Goal: Obtain resource: Download file/media

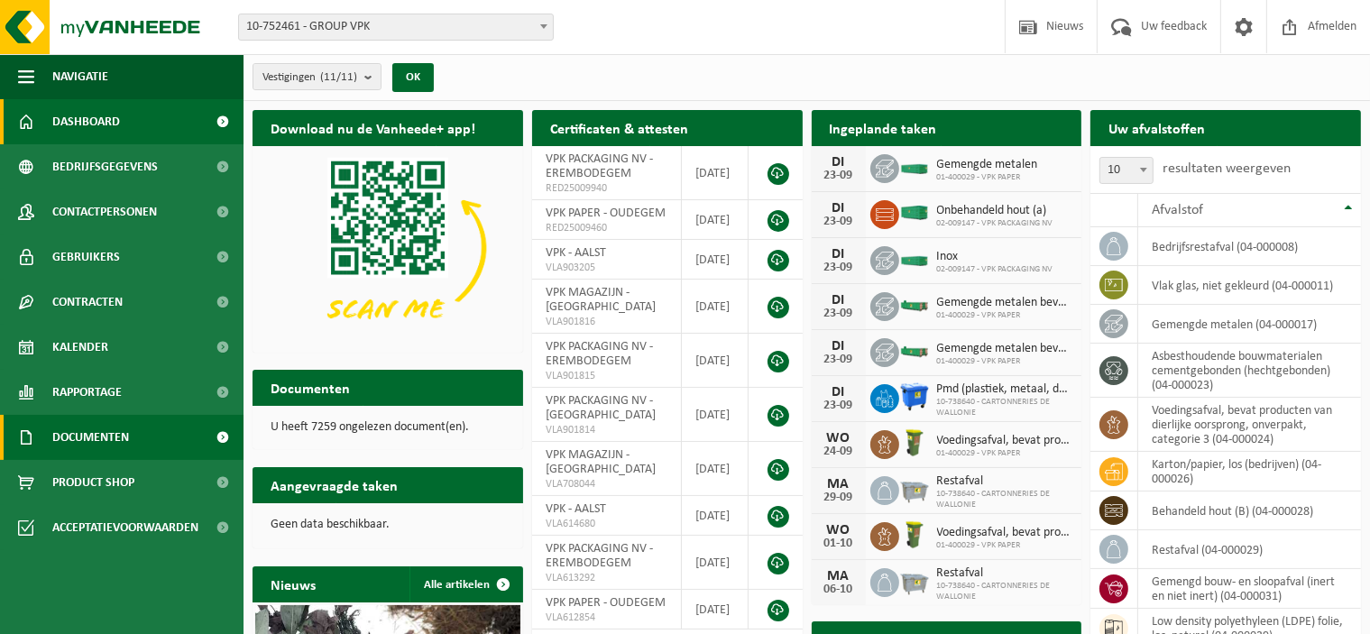
click at [79, 434] on span "Documenten" at bounding box center [90, 437] width 77 height 45
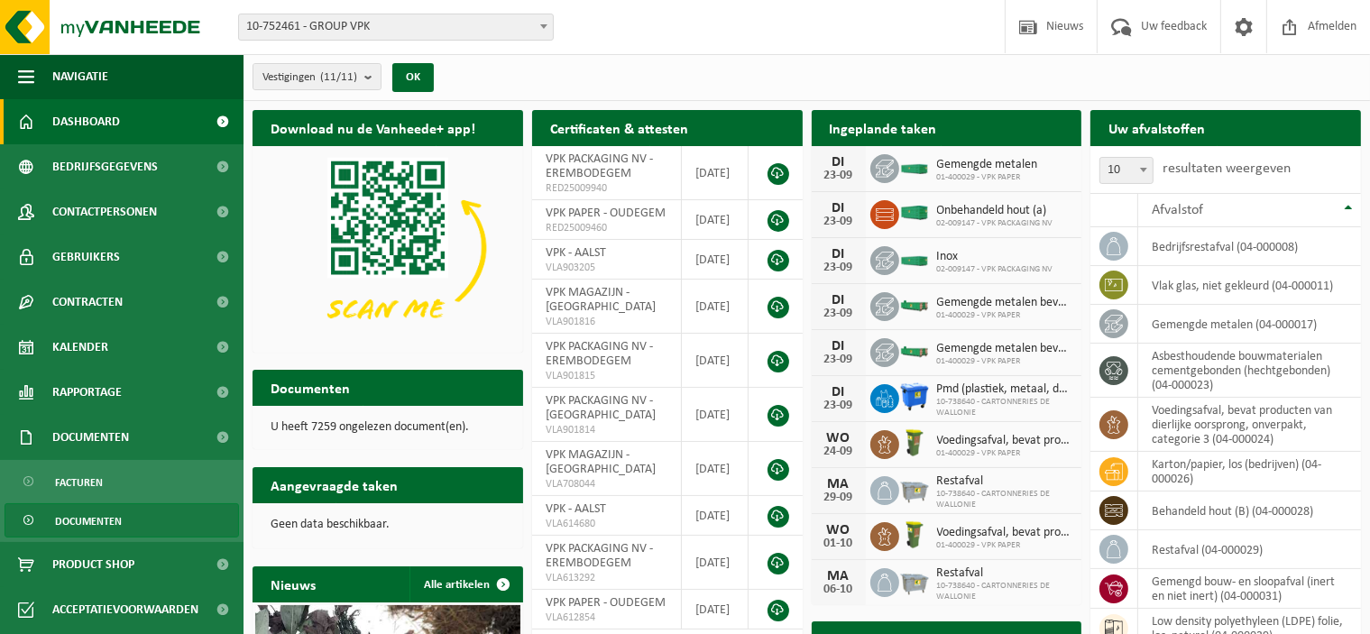
click at [75, 522] on span "Documenten" at bounding box center [88, 521] width 67 height 34
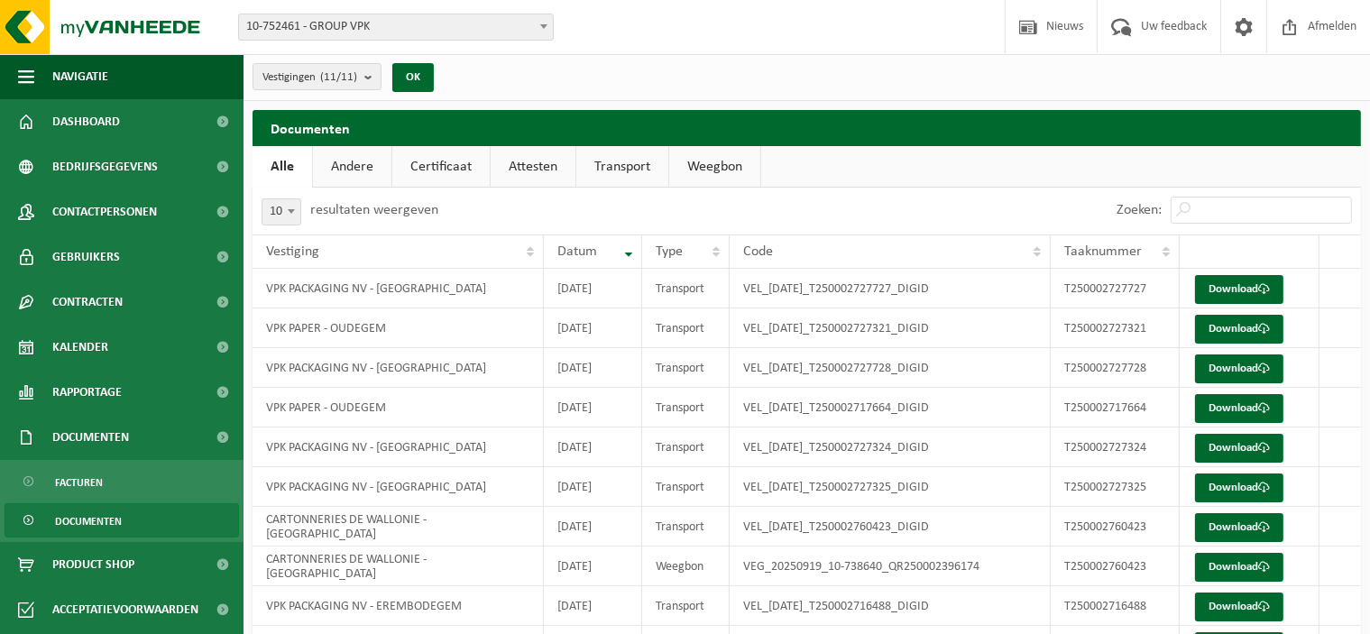
click at [338, 169] on link "Andere" at bounding box center [352, 166] width 78 height 41
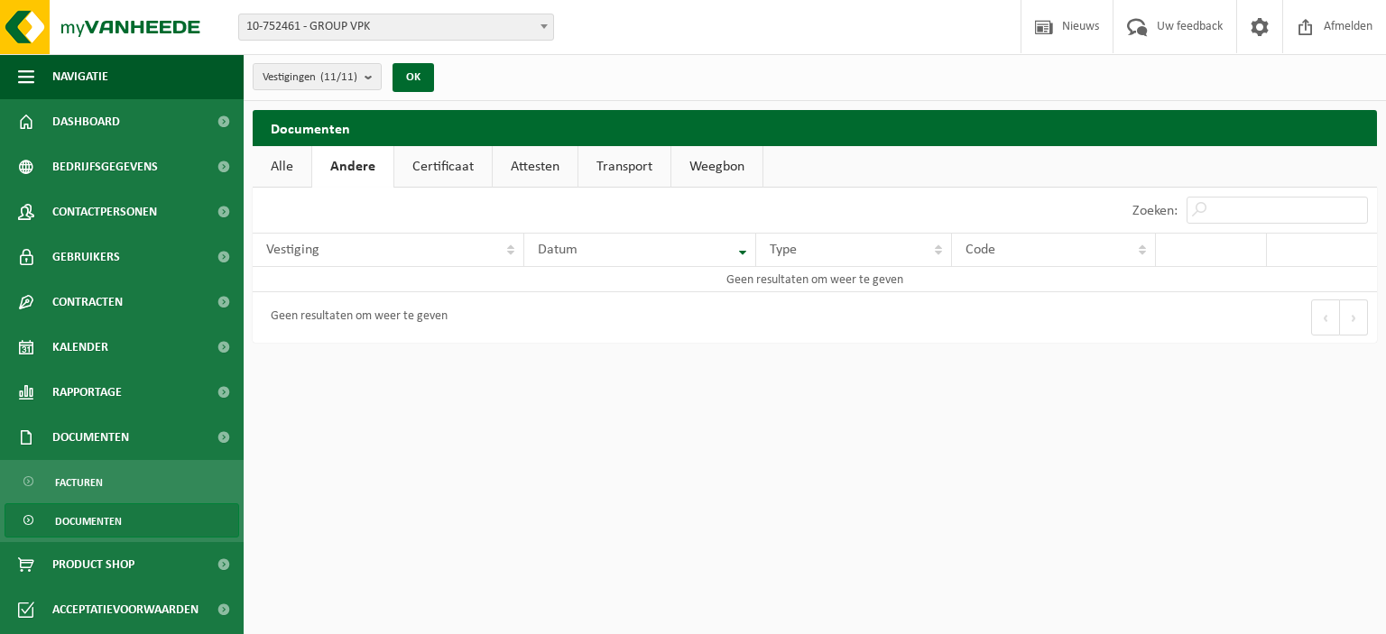
click at [462, 170] on link "Certificaat" at bounding box center [442, 166] width 97 height 41
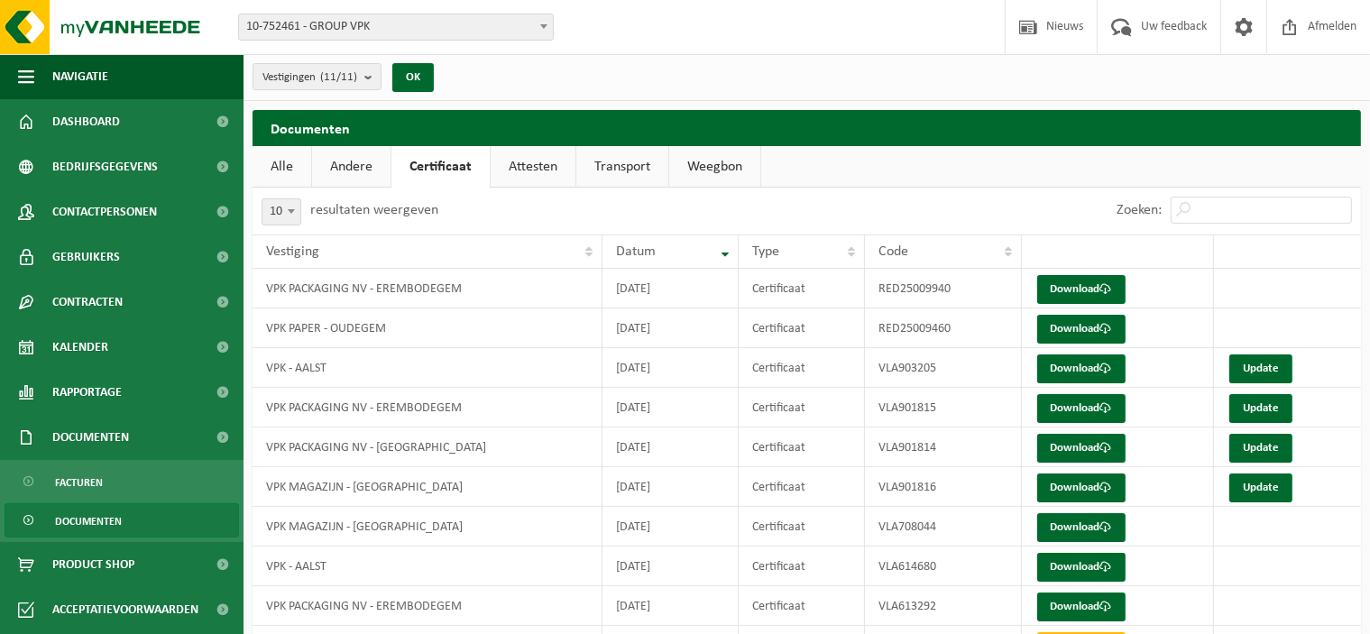
click at [533, 169] on link "Attesten" at bounding box center [533, 166] width 85 height 41
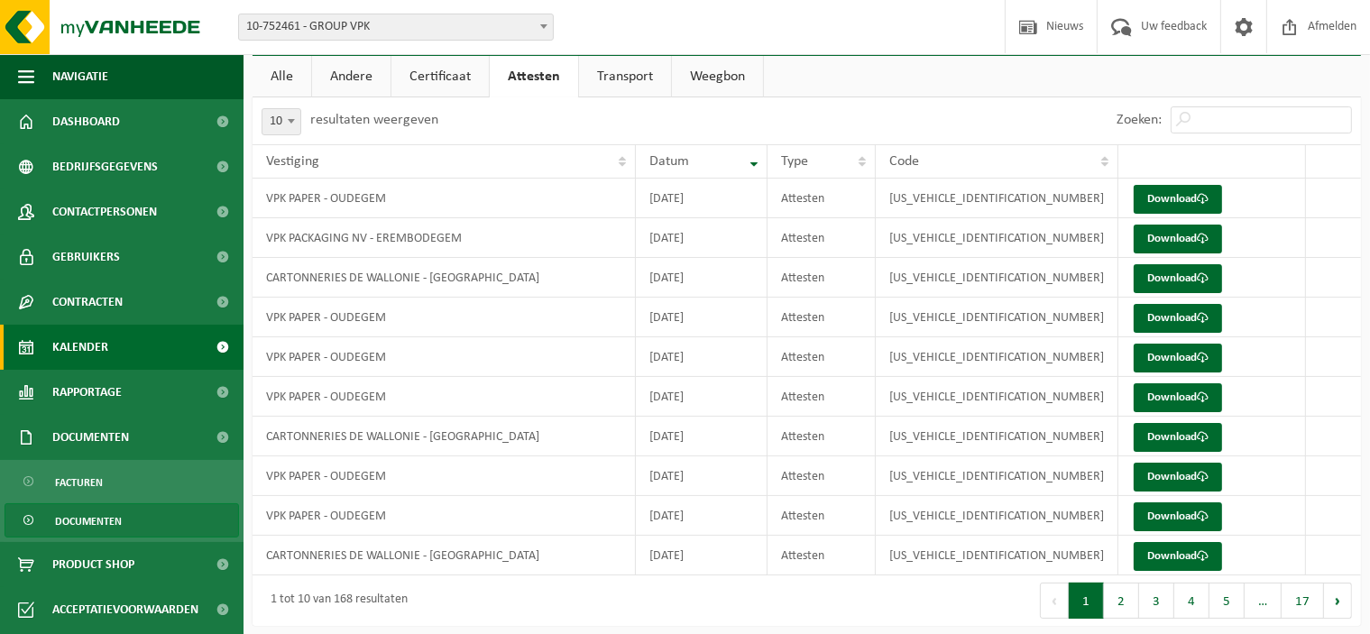
scroll to position [97, 0]
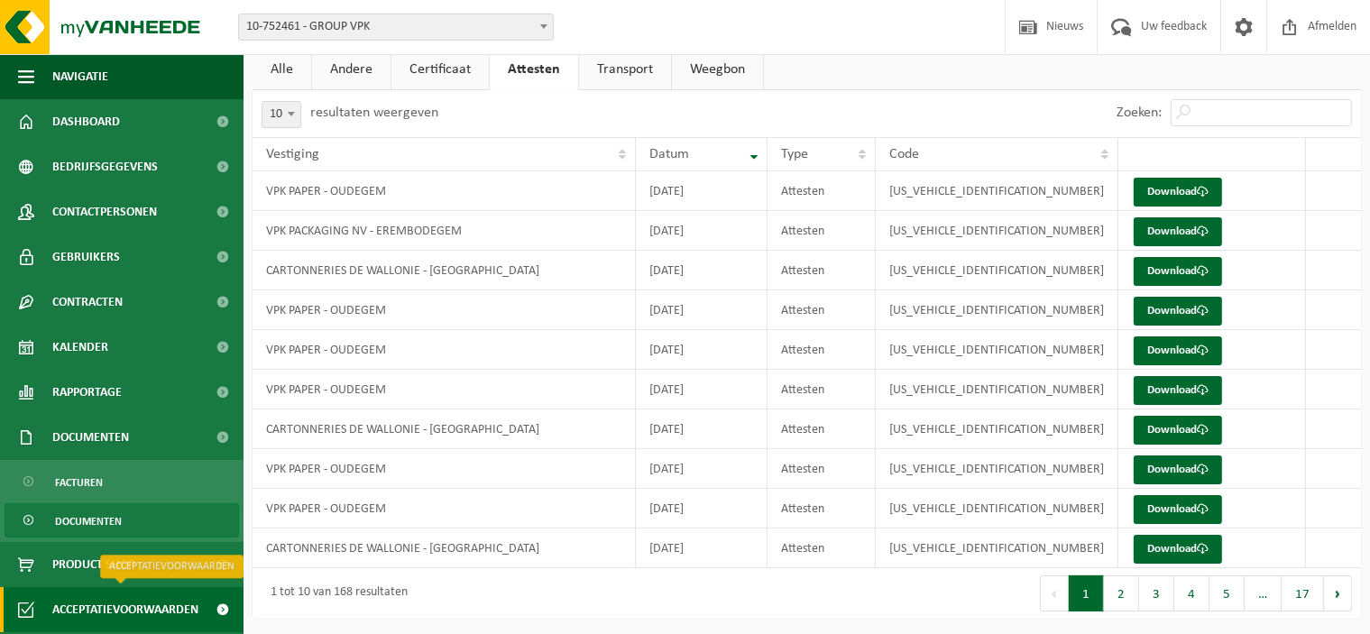
click at [94, 603] on span "Acceptatievoorwaarden" at bounding box center [125, 609] width 146 height 45
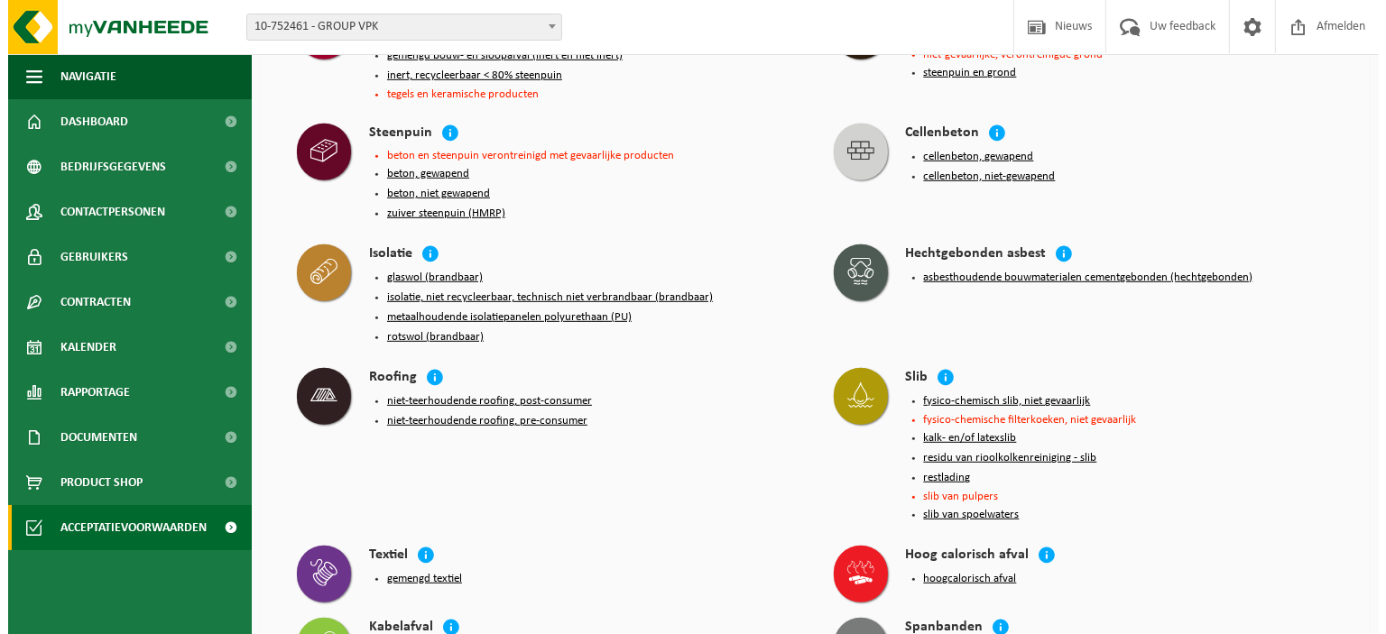
scroll to position [1082, 0]
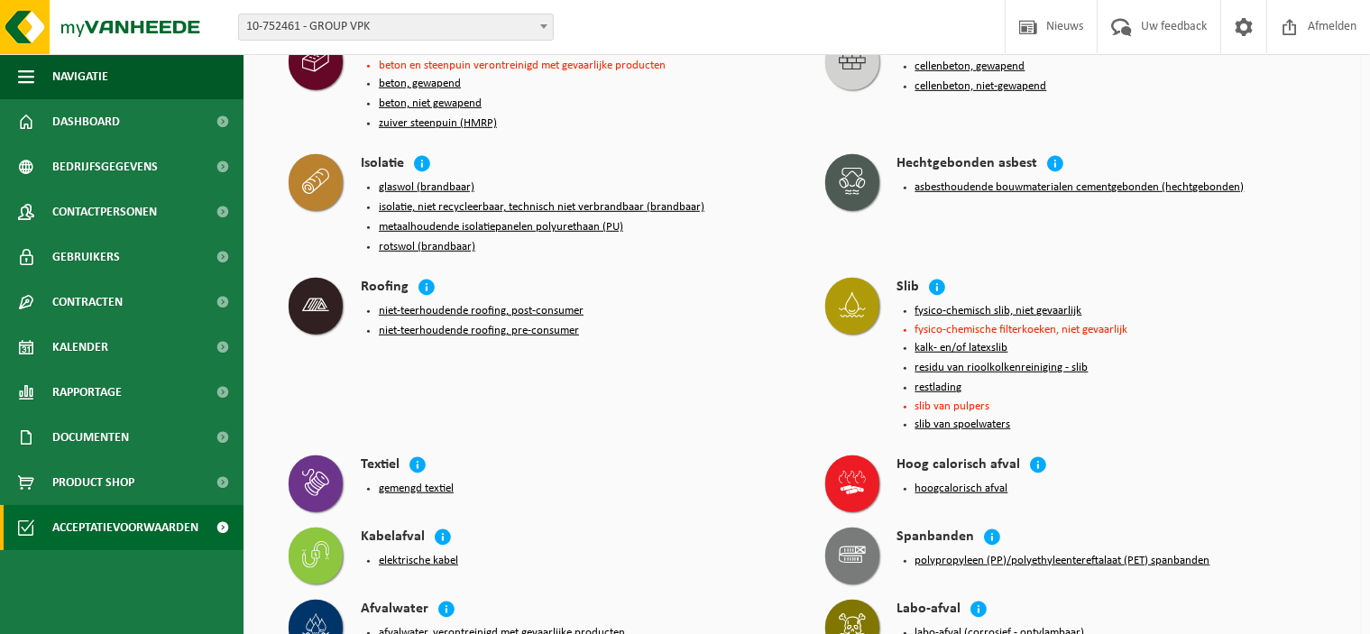
click at [942, 482] on button "hoogcalorisch afval" at bounding box center [962, 489] width 93 height 14
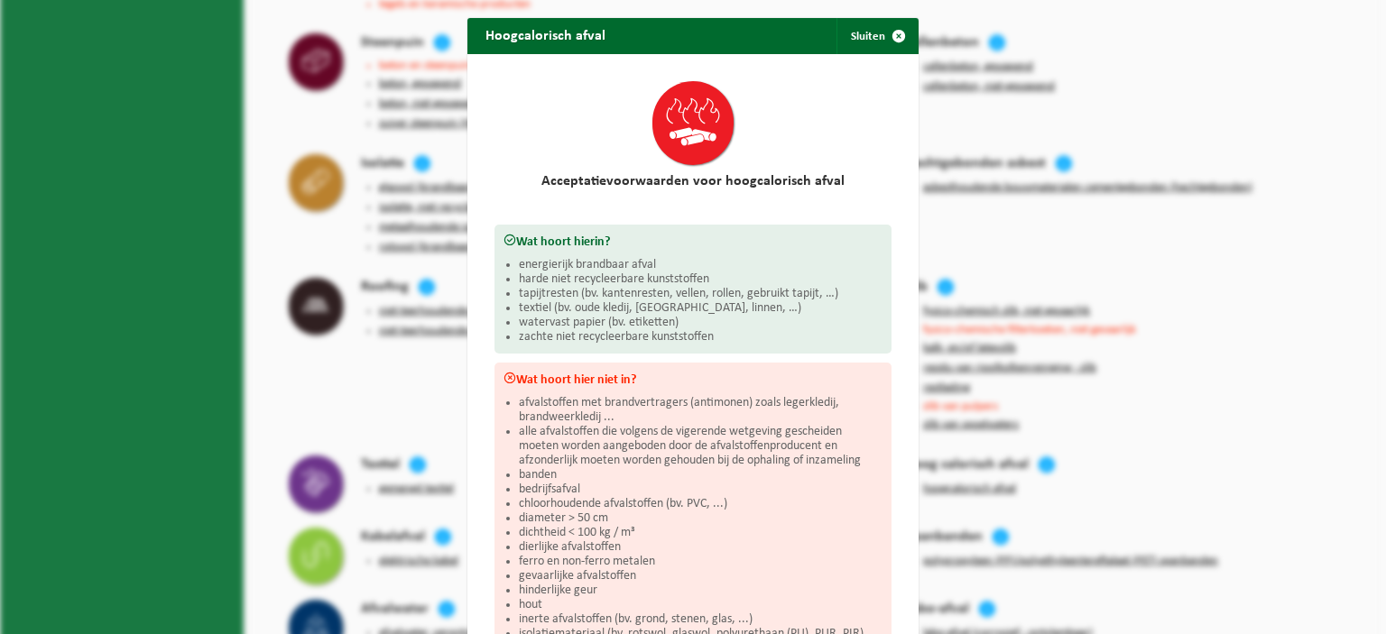
scroll to position [207, 0]
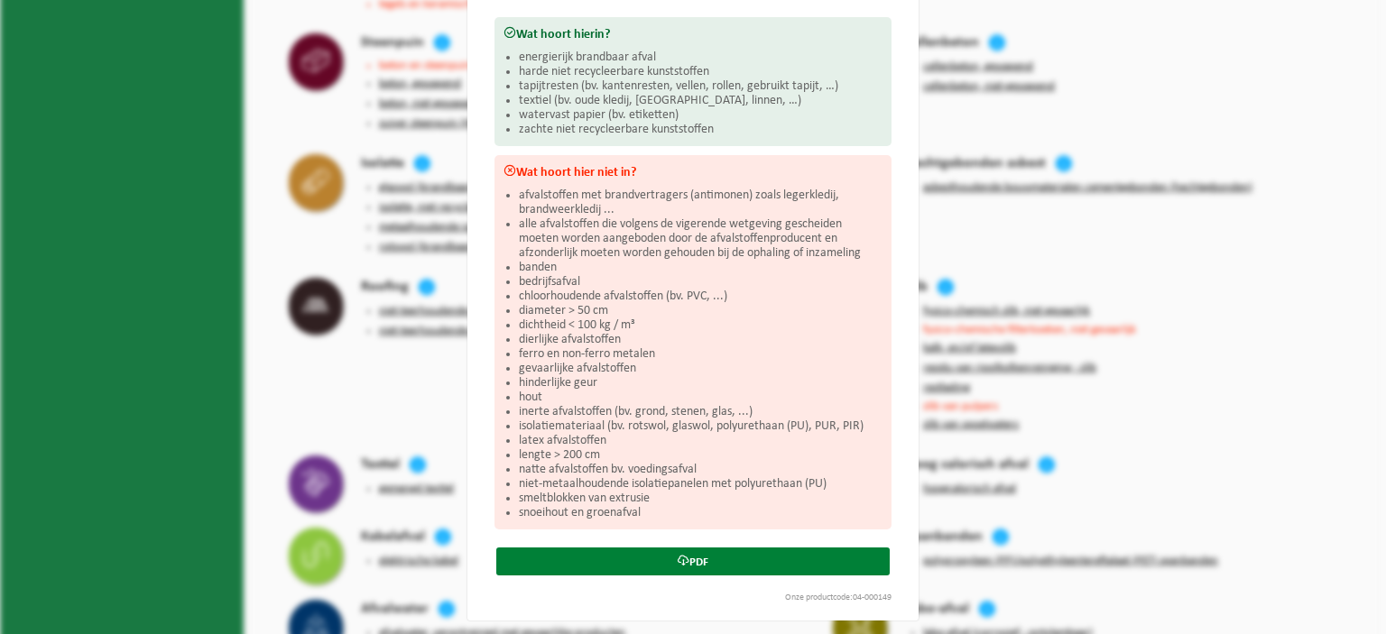
click at [651, 564] on link "PDF" at bounding box center [692, 562] width 393 height 28
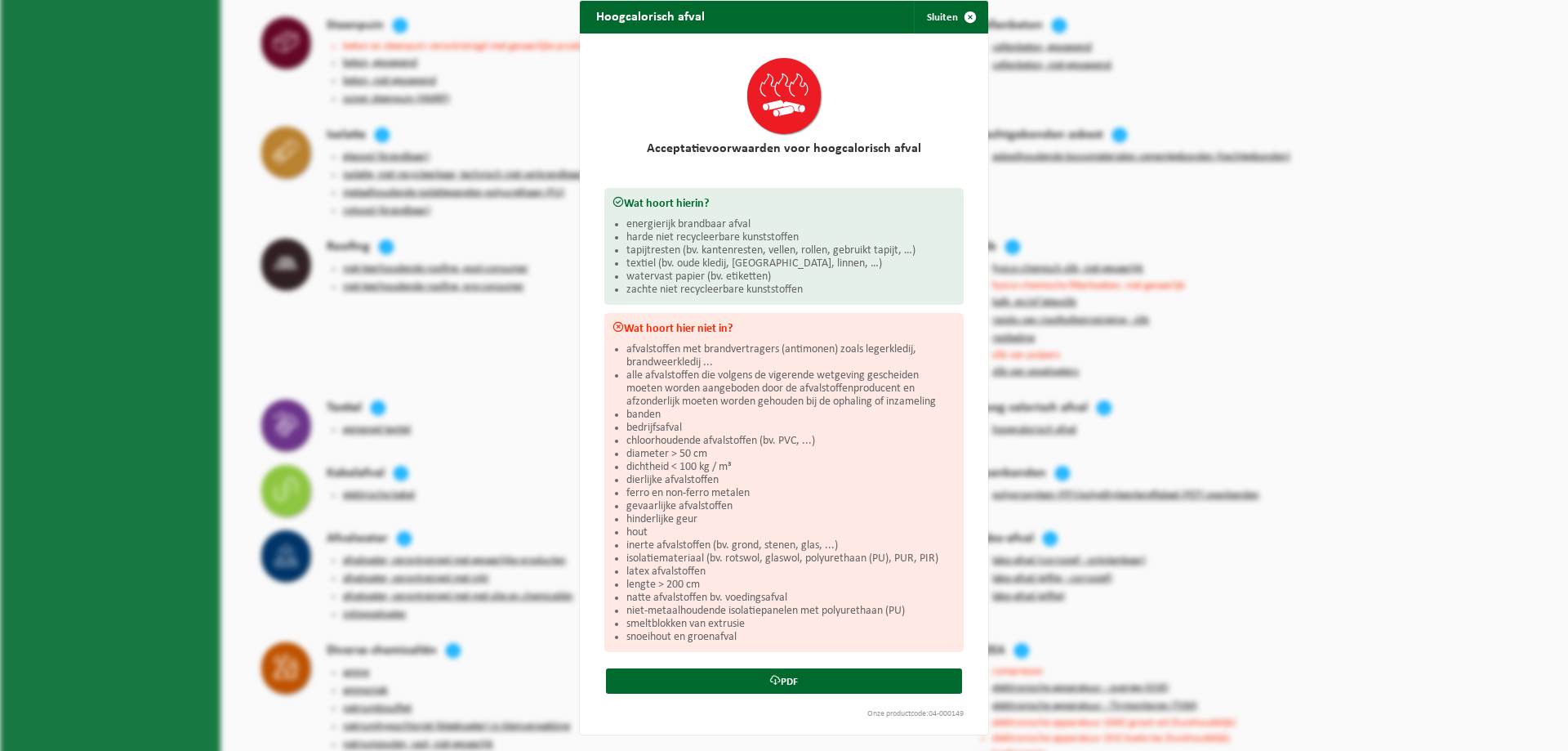
scroll to position [13, 0]
